Goal: Information Seeking & Learning: Find specific fact

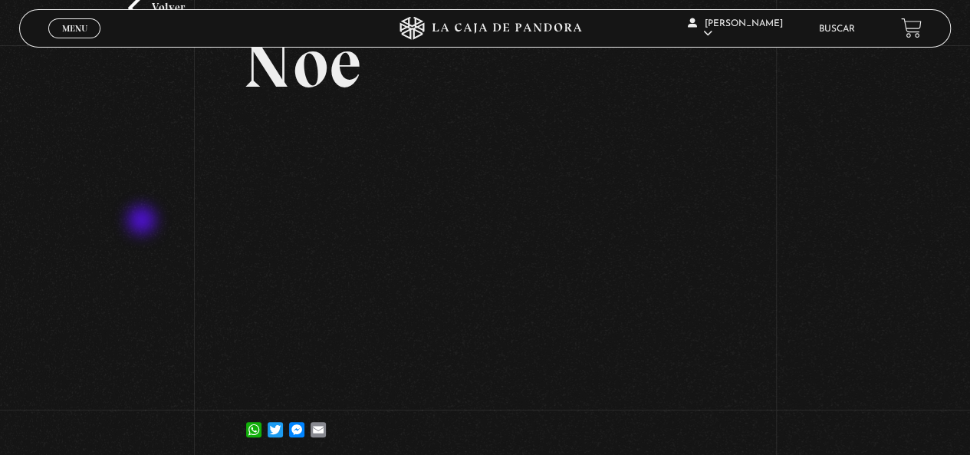
scroll to position [93, 0]
click at [841, 30] on link "Buscar" at bounding box center [837, 29] width 36 height 9
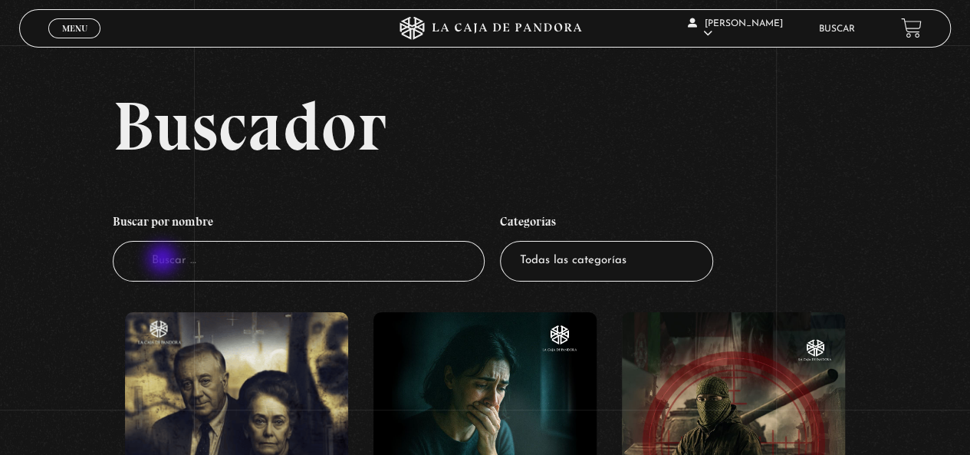
click at [164, 260] on input "Buscador" at bounding box center [299, 261] width 373 height 41
type input "seres"
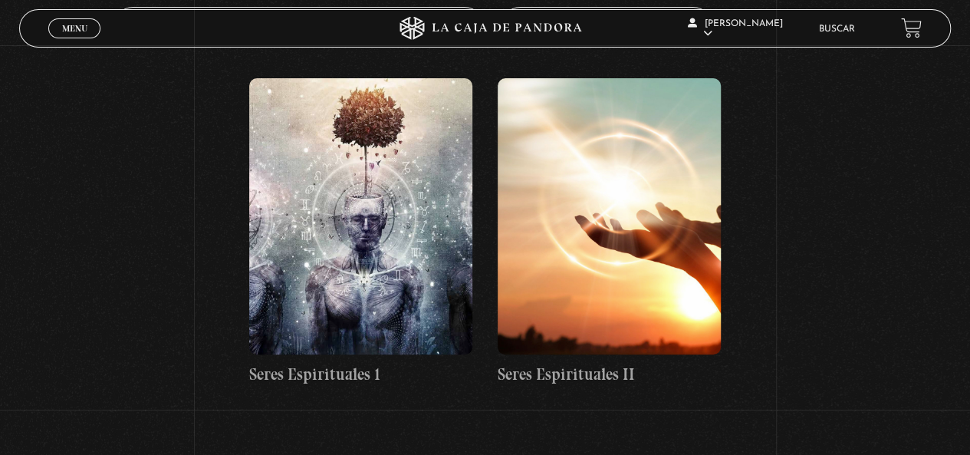
scroll to position [235, 0]
